Goal: Information Seeking & Learning: Check status

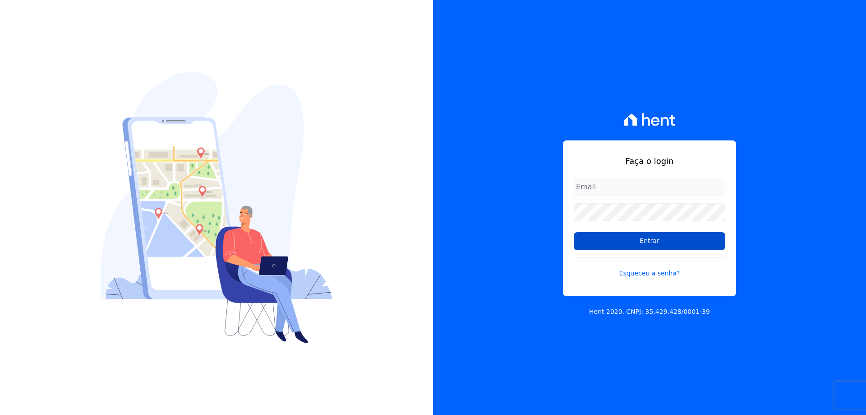
type input "[EMAIL_ADDRESS][DOMAIN_NAME]"
drag, startPoint x: 619, startPoint y: 240, endPoint x: 609, endPoint y: 239, distance: 9.5
click at [618, 240] on input "Entrar" at bounding box center [650, 241] width 152 height 18
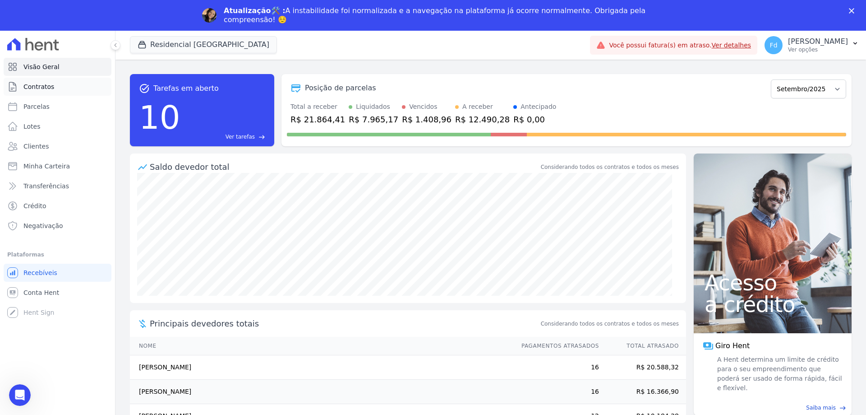
click at [51, 87] on span "Contratos" at bounding box center [38, 86] width 31 height 9
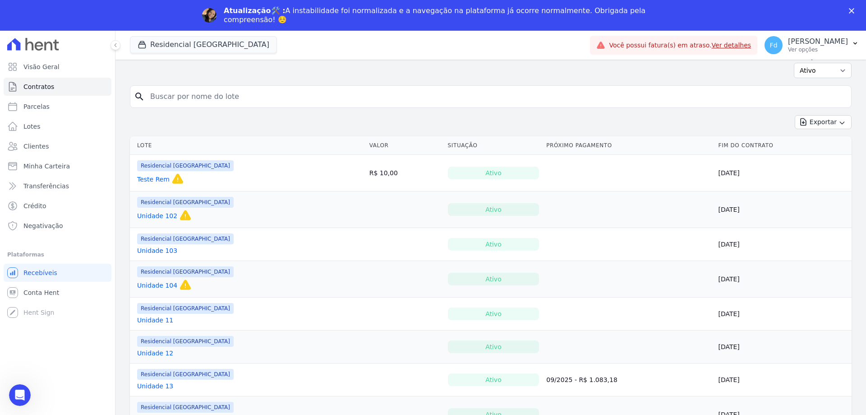
scroll to position [90, 0]
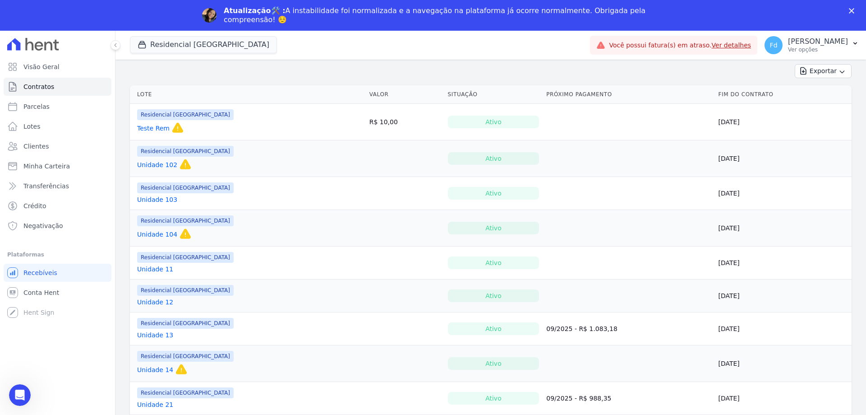
click at [147, 232] on link "Unidade 104" at bounding box center [157, 234] width 40 height 9
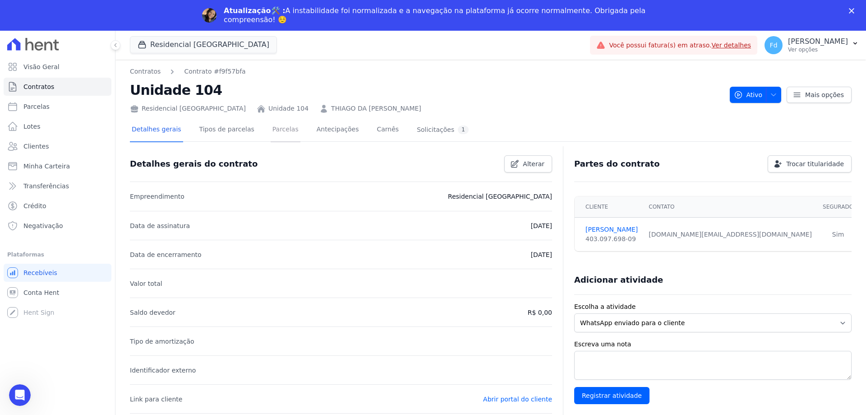
click at [273, 133] on link "Parcelas" at bounding box center [286, 130] width 30 height 24
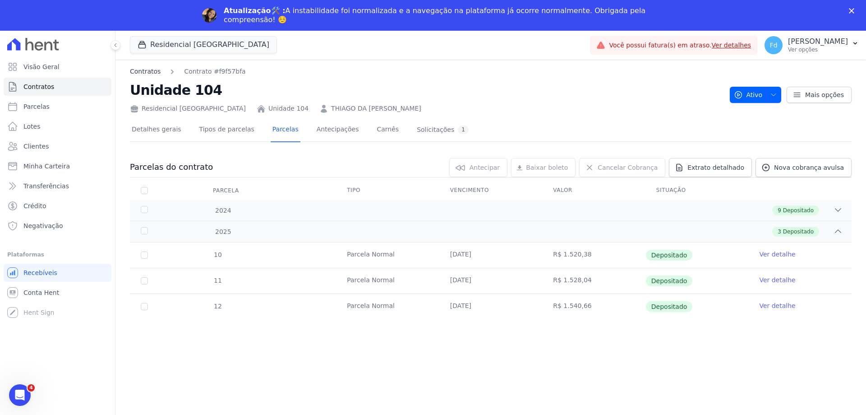
click at [146, 71] on link "Contratos" at bounding box center [145, 71] width 31 height 9
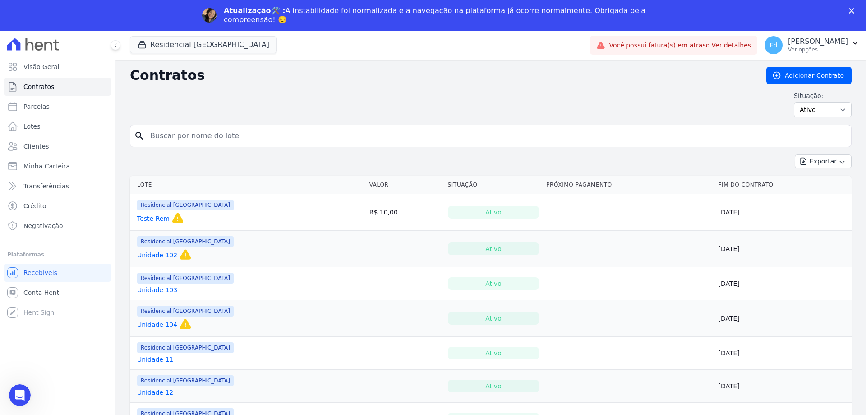
click at [163, 254] on link "Unidade 102" at bounding box center [157, 254] width 40 height 9
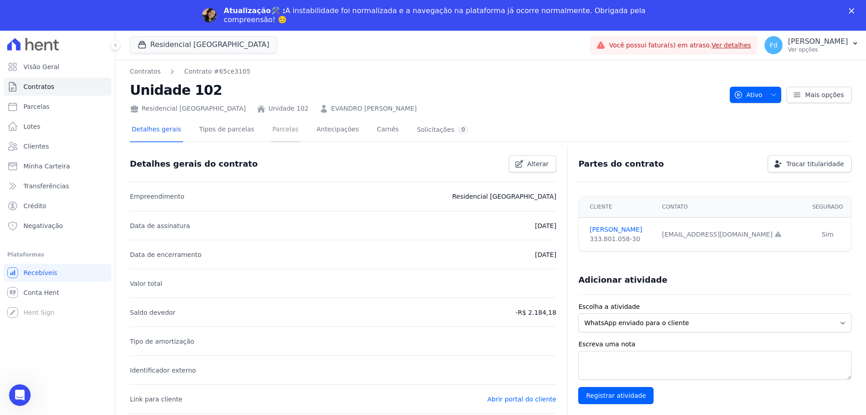
click at [276, 126] on link "Parcelas" at bounding box center [286, 130] width 30 height 24
